Goal: Find specific page/section: Find specific page/section

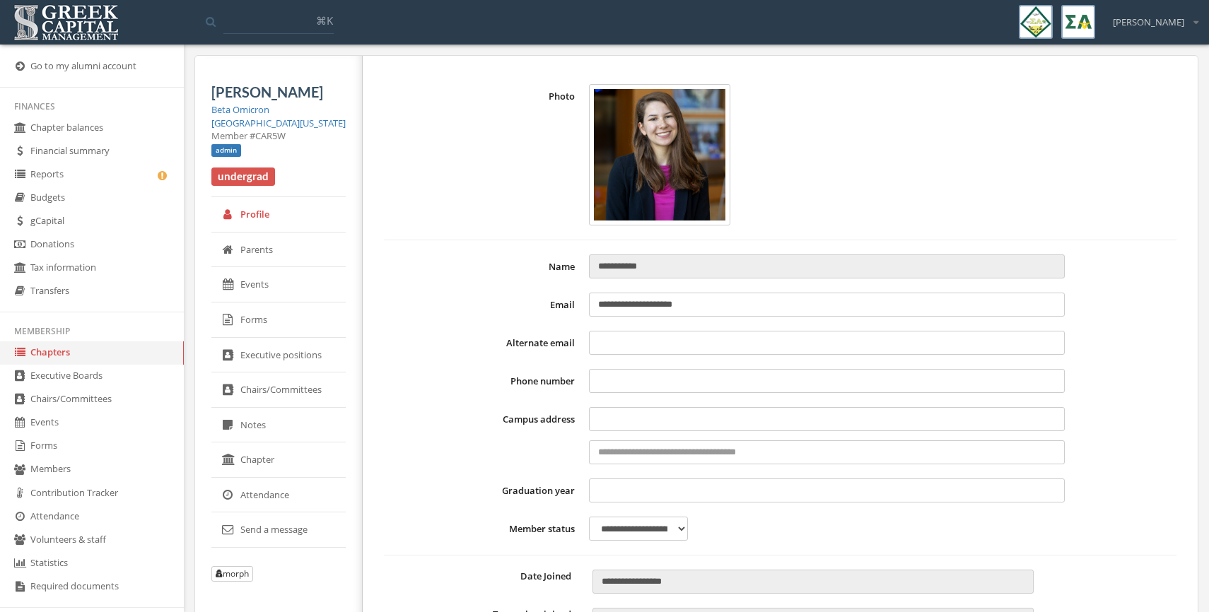
select select "******"
type input "**********"
click at [55, 25] on img at bounding box center [66, 23] width 112 height 44
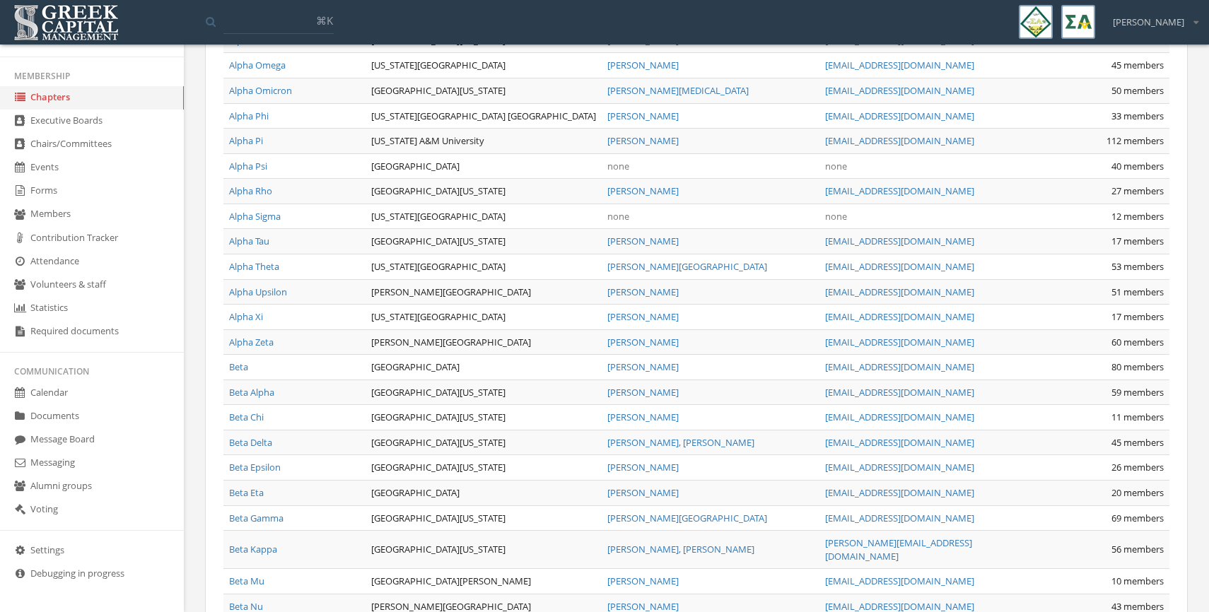
scroll to position [381, 0]
click at [64, 412] on link "Documents" at bounding box center [92, 416] width 184 height 23
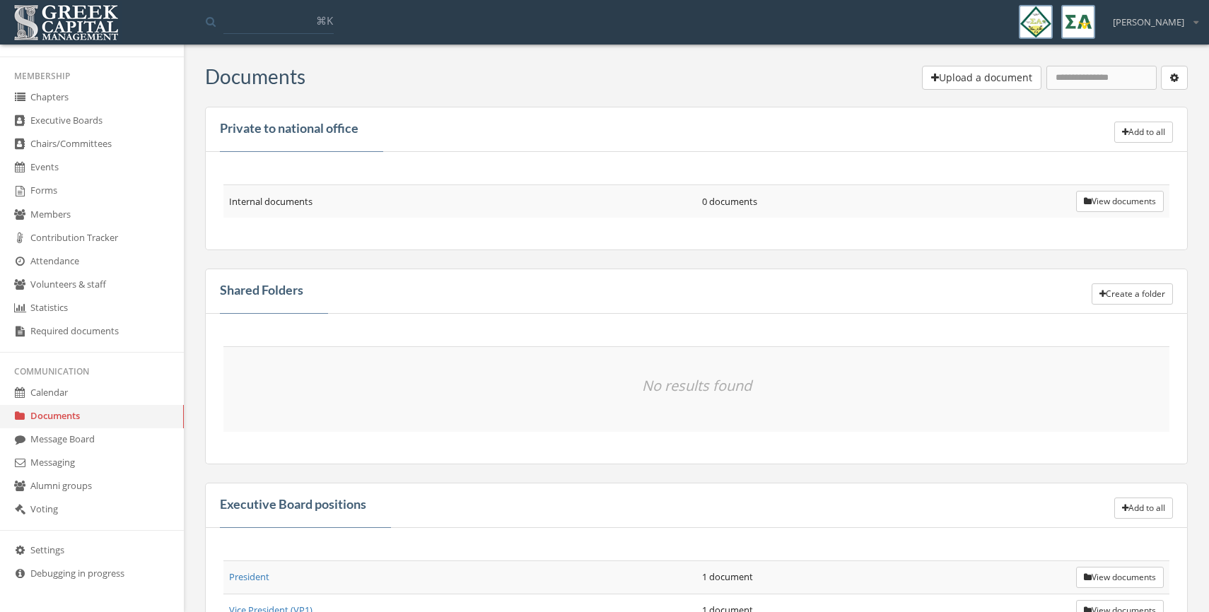
click at [54, 184] on link "Forms" at bounding box center [92, 191] width 184 height 23
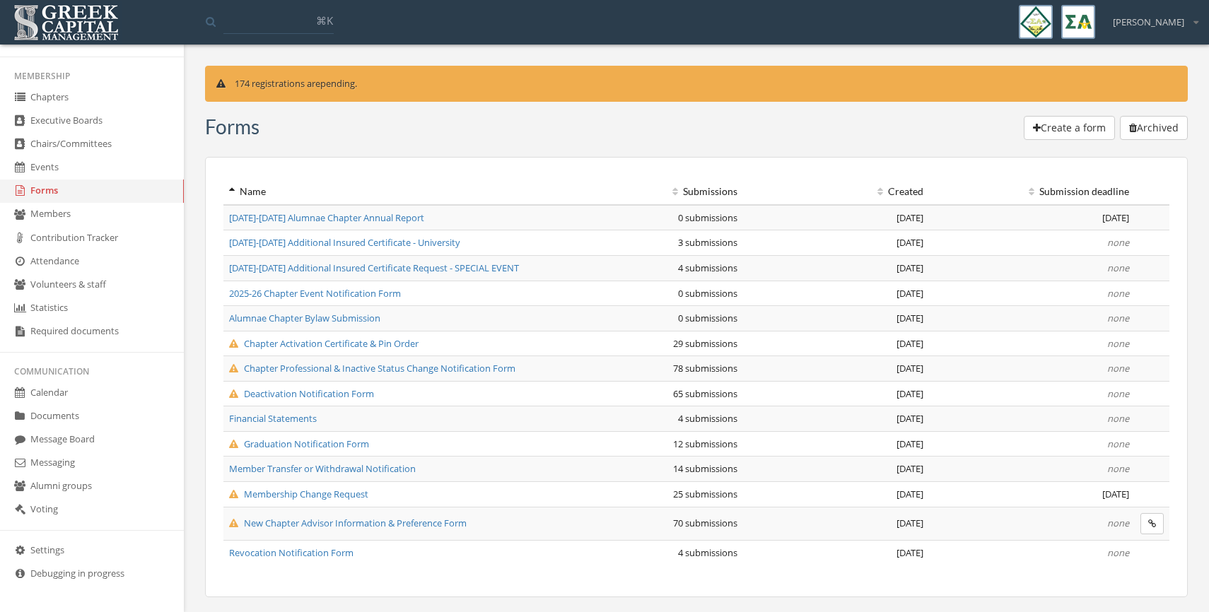
click at [76, 92] on link "Chapters" at bounding box center [92, 97] width 184 height 23
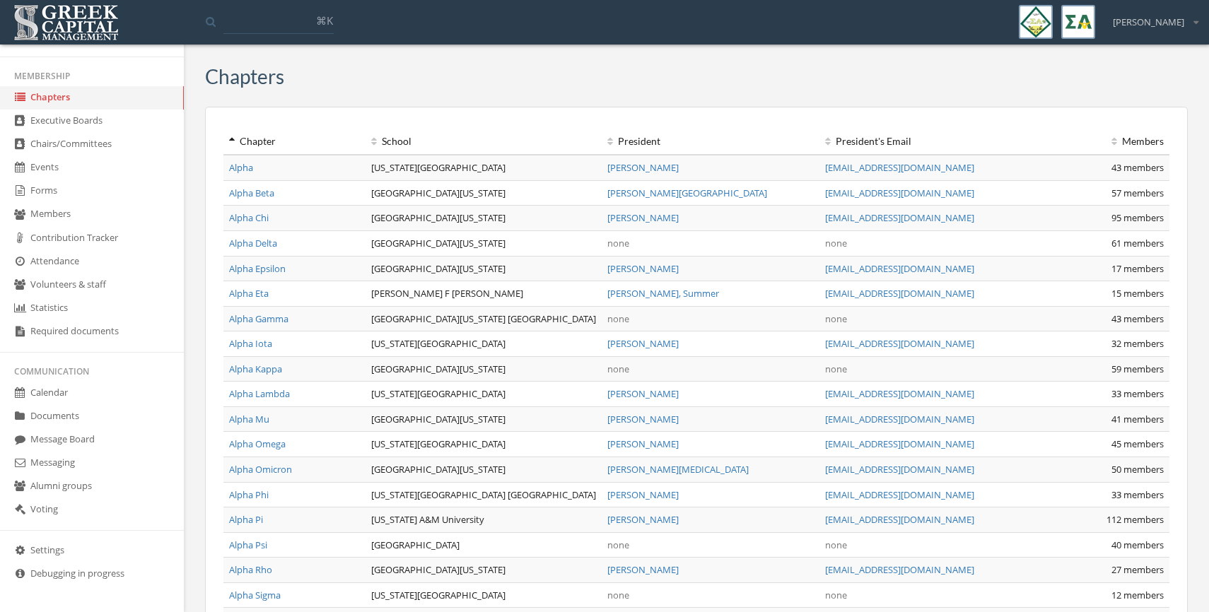
click at [242, 169] on link "Alpha" at bounding box center [241, 167] width 24 height 13
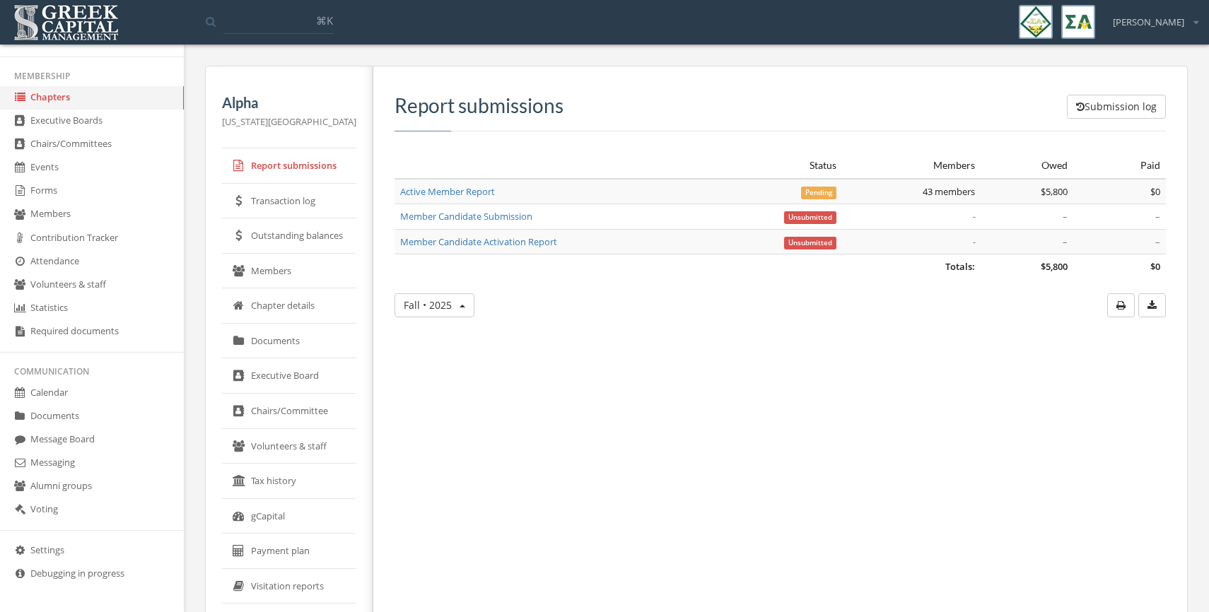
click at [262, 391] on link "Executive Board" at bounding box center [289, 375] width 134 height 35
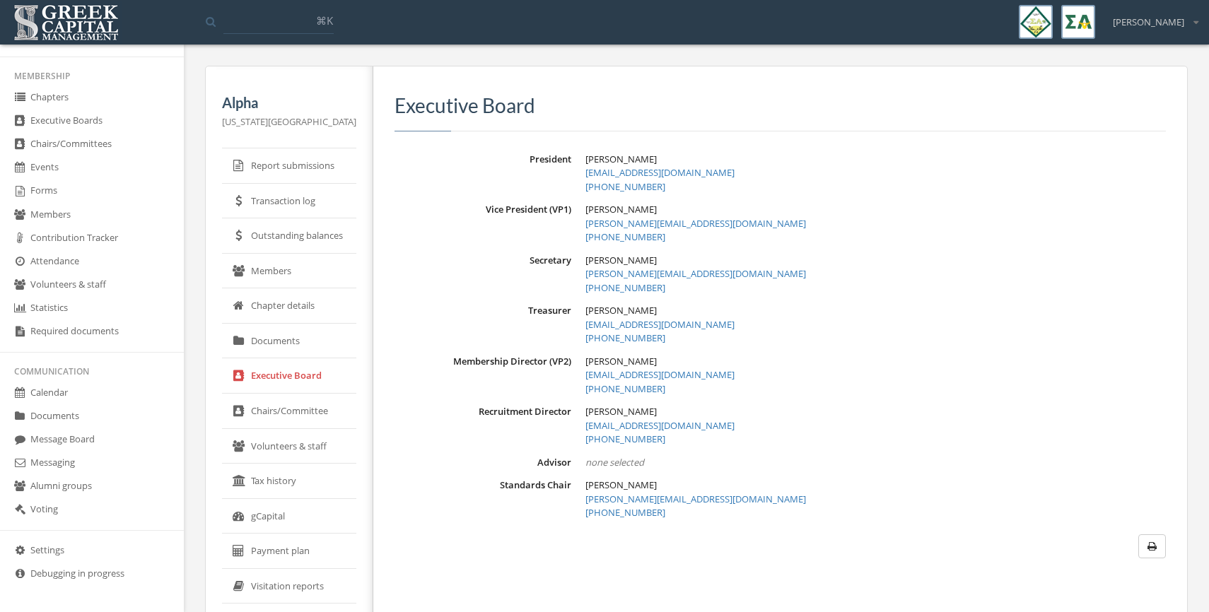
click at [278, 283] on link "Members" at bounding box center [289, 271] width 134 height 35
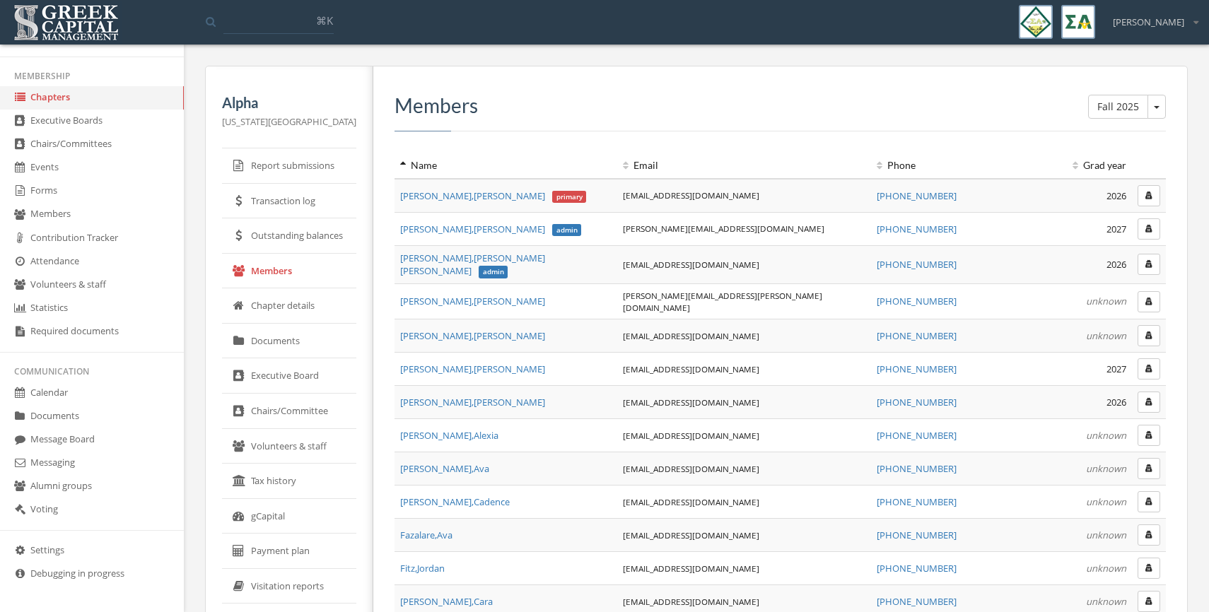
click at [1148, 197] on icon "button" at bounding box center [1148, 196] width 7 height 8
